Goal: Browse casually: Explore the website without a specific task or goal

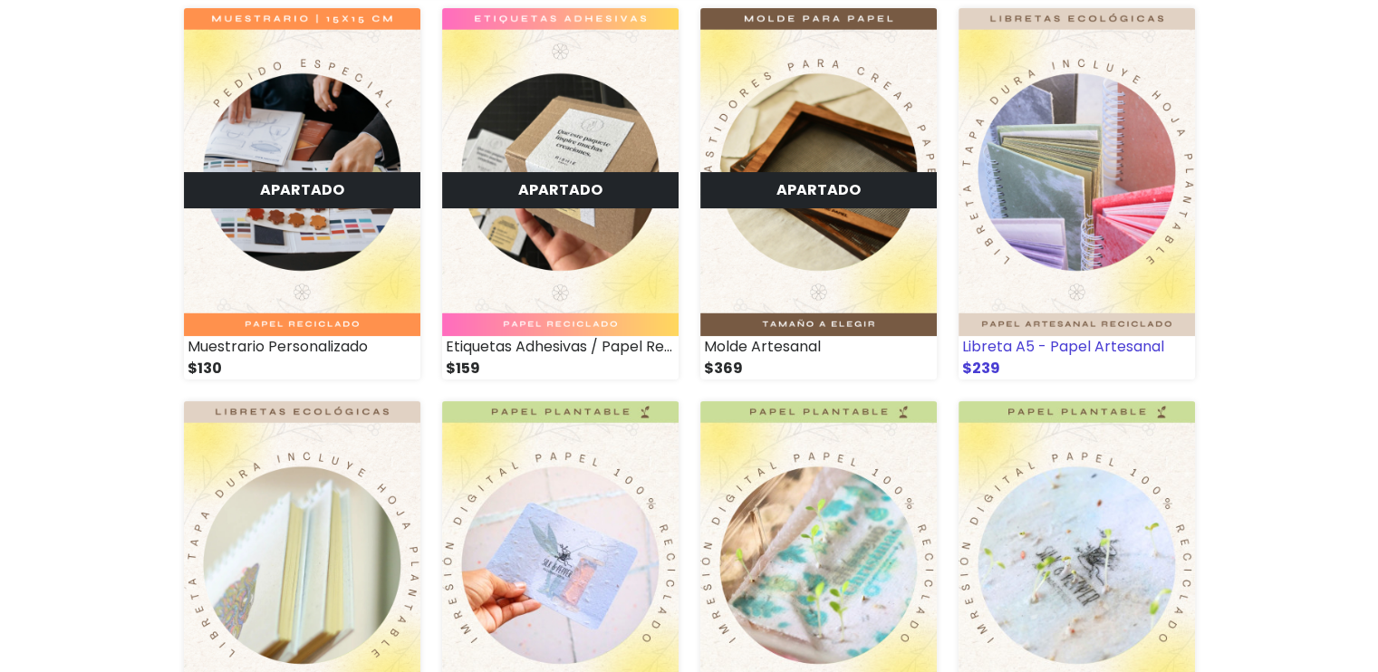
scroll to position [362, 0]
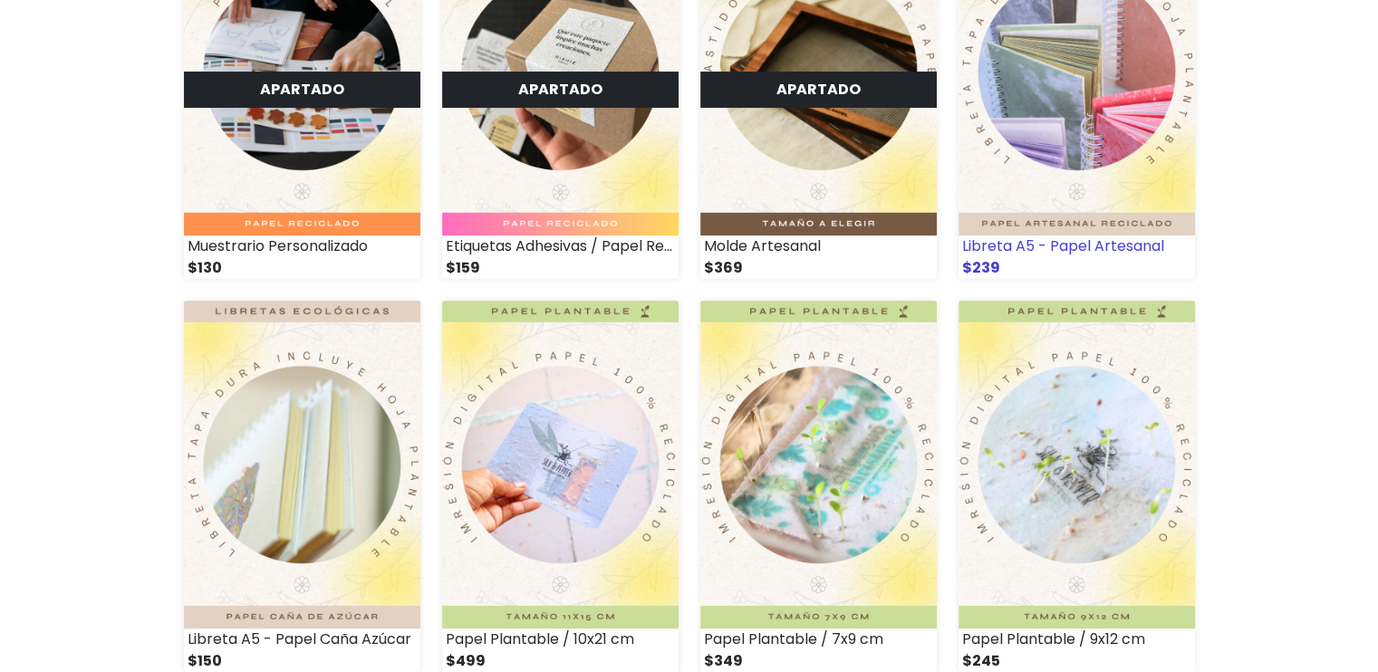
click at [1089, 207] on img at bounding box center [1077, 72] width 236 height 328
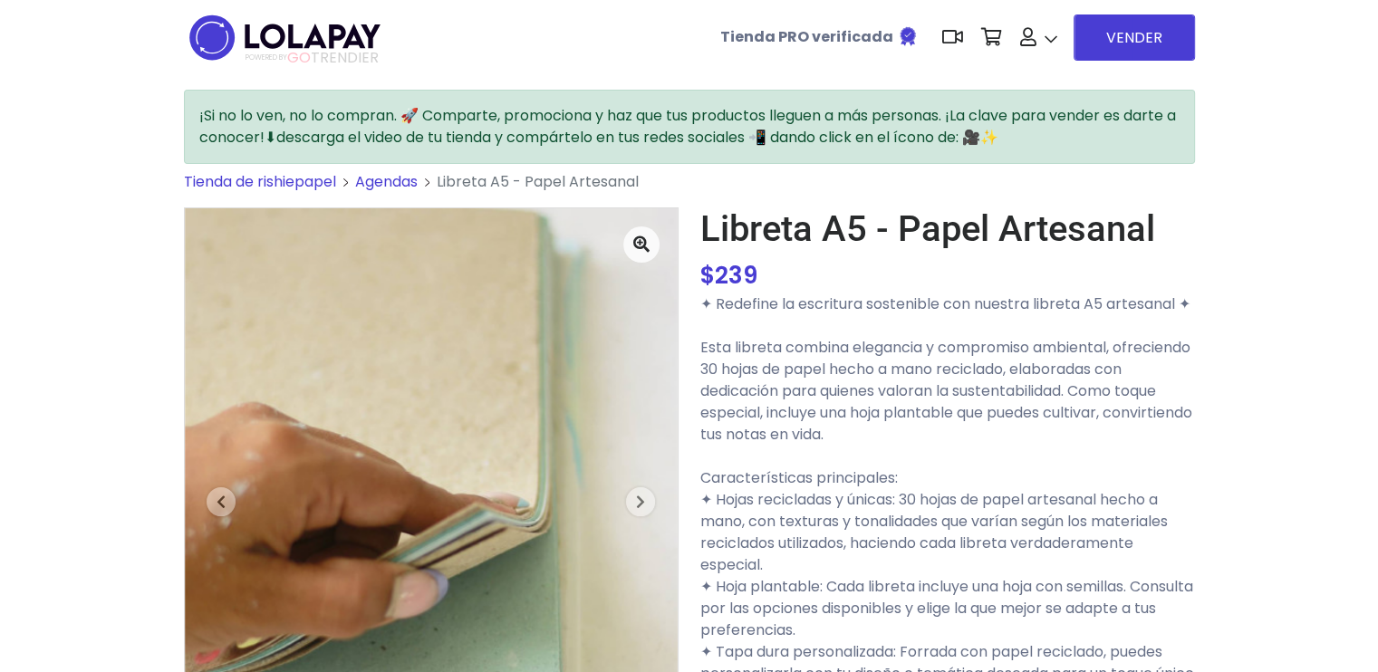
click at [336, 184] on span "Tienda de rishiepapel" at bounding box center [260, 181] width 152 height 21
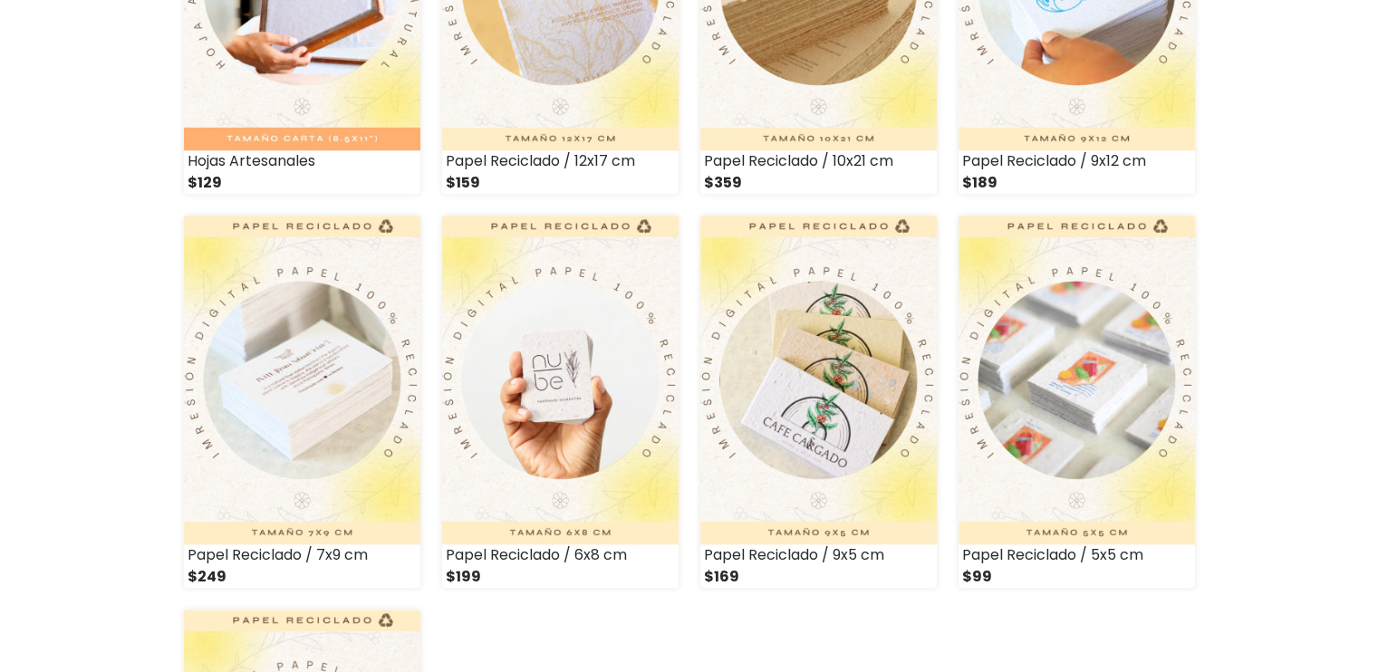
scroll to position [1721, 0]
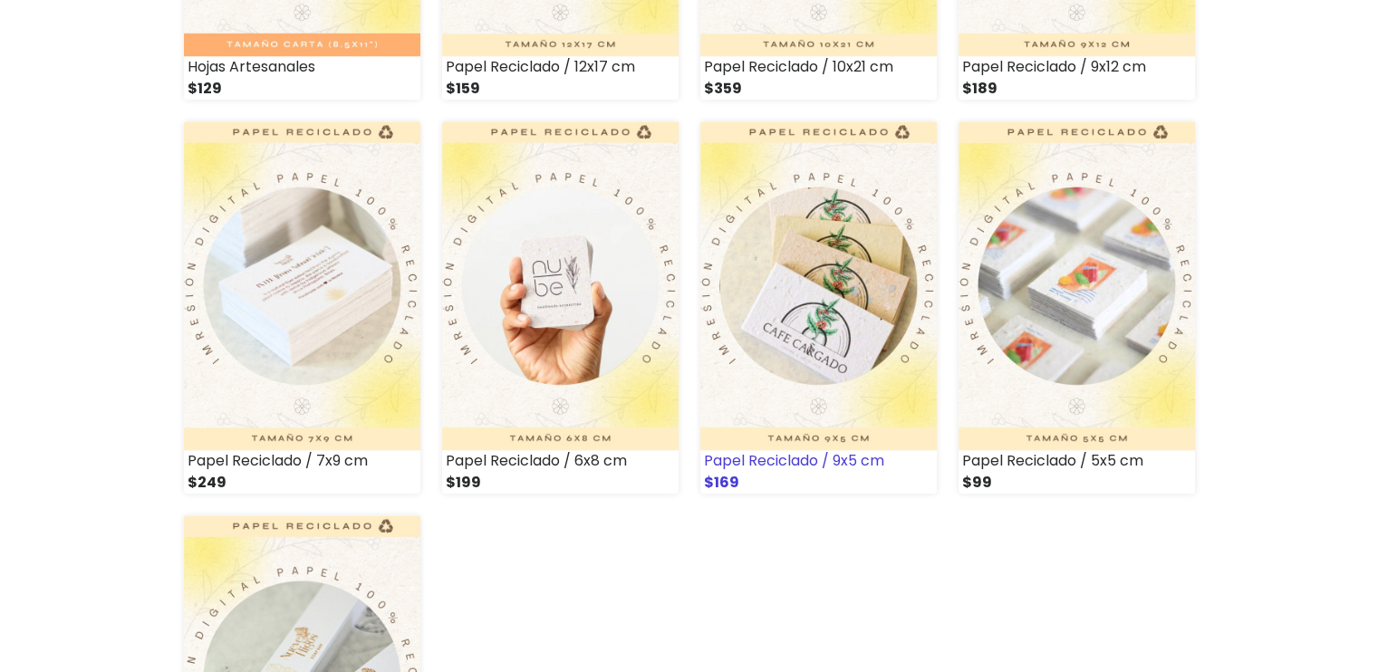
click at [807, 397] on img at bounding box center [818, 285] width 236 height 328
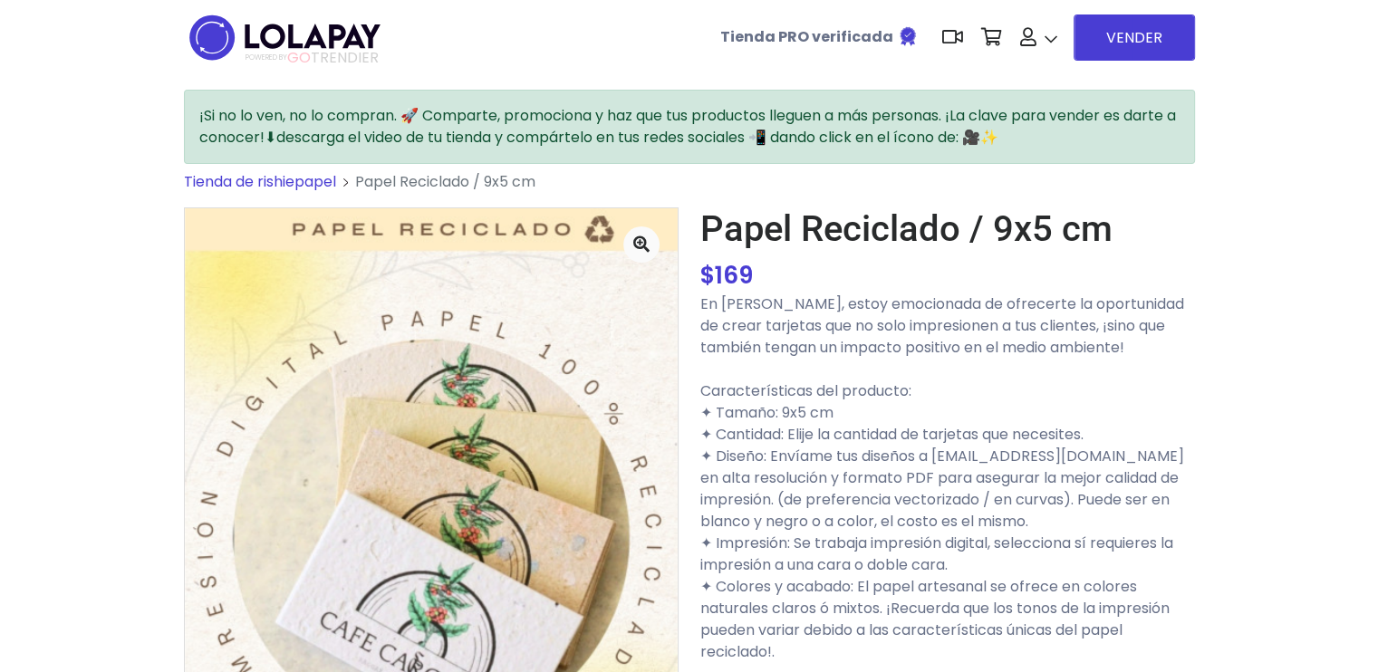
click at [389, 37] on nav "POWERED BY GO TRENDIER Dashboard" at bounding box center [689, 37] width 1011 height 75
click at [369, 45] on img at bounding box center [285, 37] width 202 height 57
